Goal: Ask a question

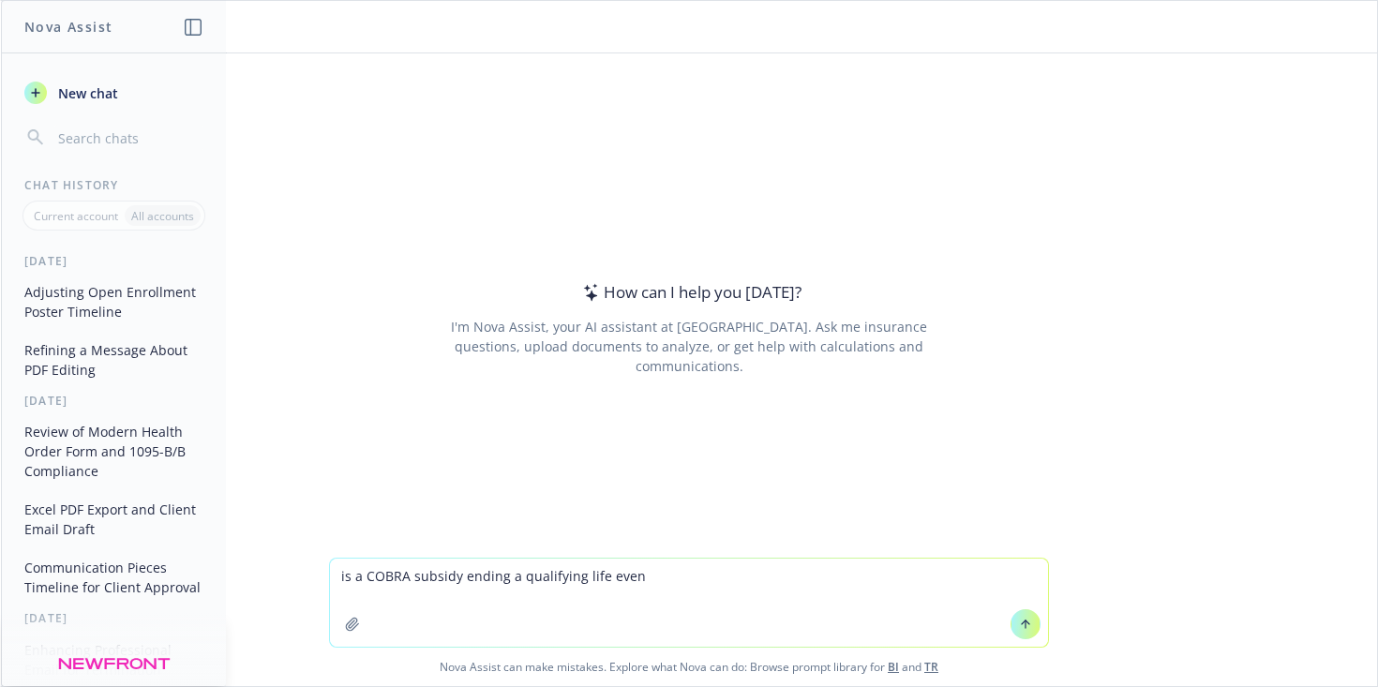
type textarea "is a COBRA subsidy ending a qualifying life event"
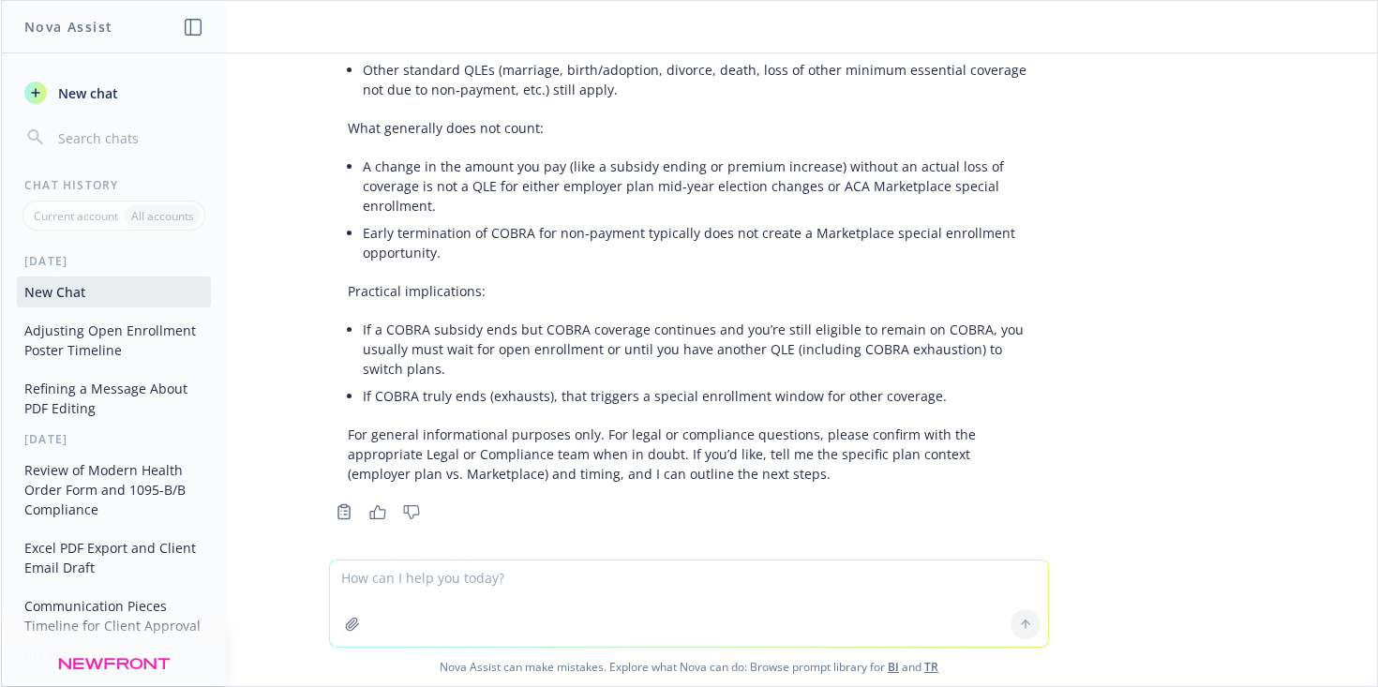
scroll to position [184, 0]
